Goal: Task Accomplishment & Management: Use online tool/utility

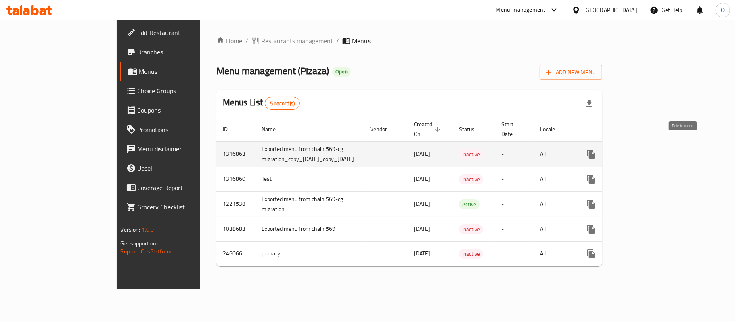
click at [633, 151] on icon "enhanced table" at bounding box center [630, 154] width 6 height 7
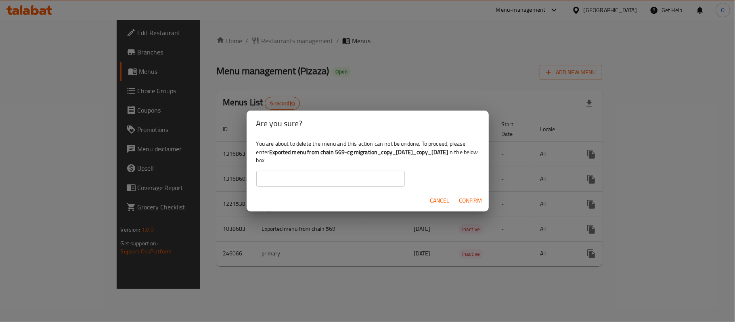
drag, startPoint x: 270, startPoint y: 153, endPoint x: 476, endPoint y: 151, distance: 206.3
click at [448, 151] on b "Exported menu from chain 569-cg migration_copy_[DATE]_copy_[DATE]" at bounding box center [358, 152] width 179 height 10
copy b "Exported menu from chain 569-cg migration_copy_[DATE]_copy_[DATE]"
click at [306, 174] on input "text" at bounding box center [330, 179] width 149 height 16
paste input "Exported menu from chain 569-cg migration_copy_[DATE]_copy_[DATE]"
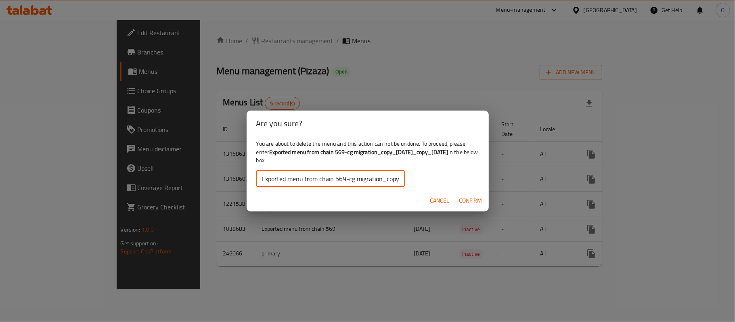
scroll to position [0, 93]
type input "Exported menu from chain 569-cg migration_copy_[DATE]_copy_[DATE]"
click at [467, 200] on span "Confirm" at bounding box center [470, 201] width 23 height 10
